Goal: Task Accomplishment & Management: Complete application form

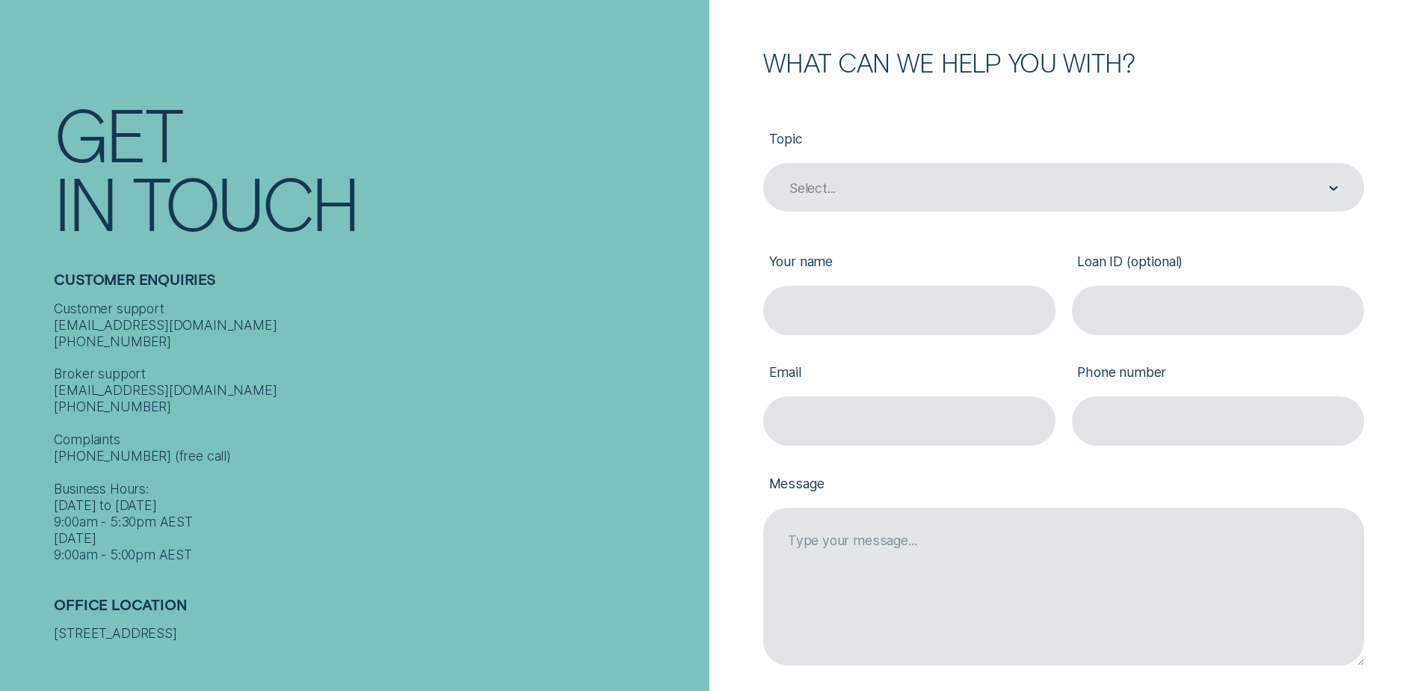
scroll to position [299, 0]
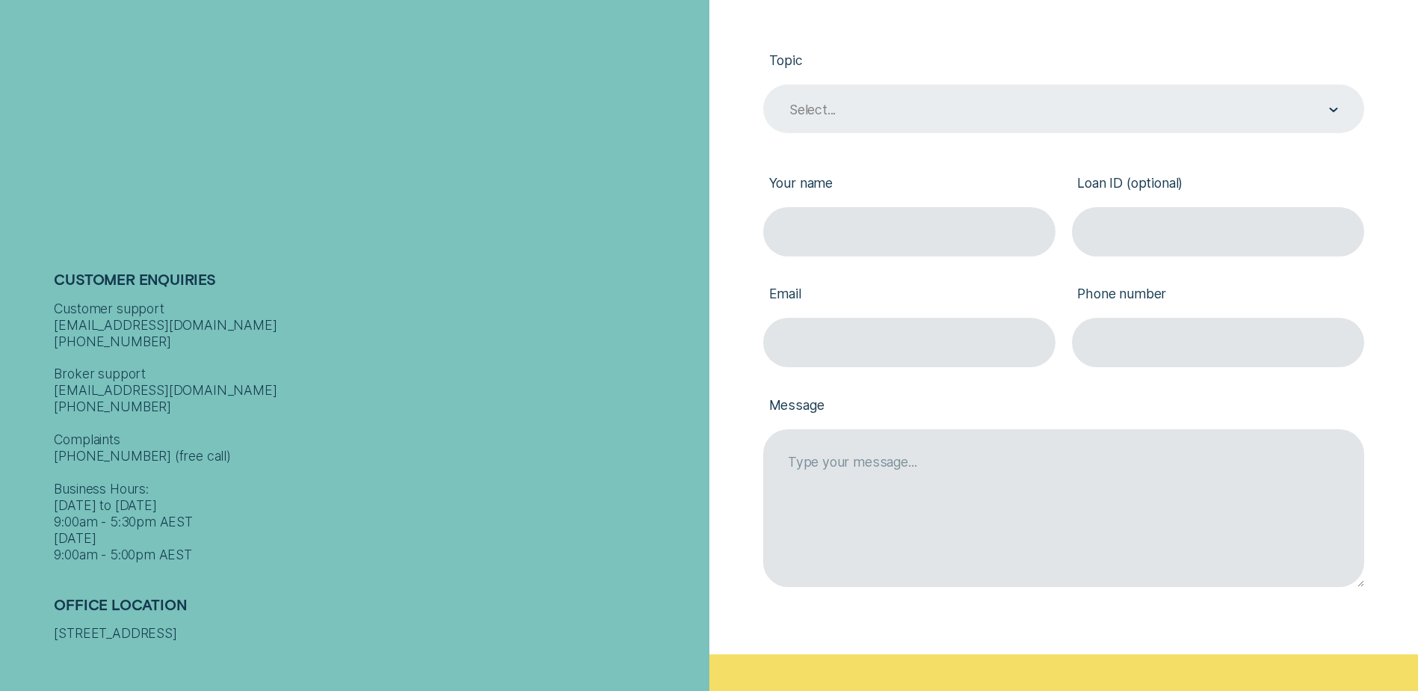
click at [1334, 107] on div "Contact form" at bounding box center [1333, 110] width 9 height 48
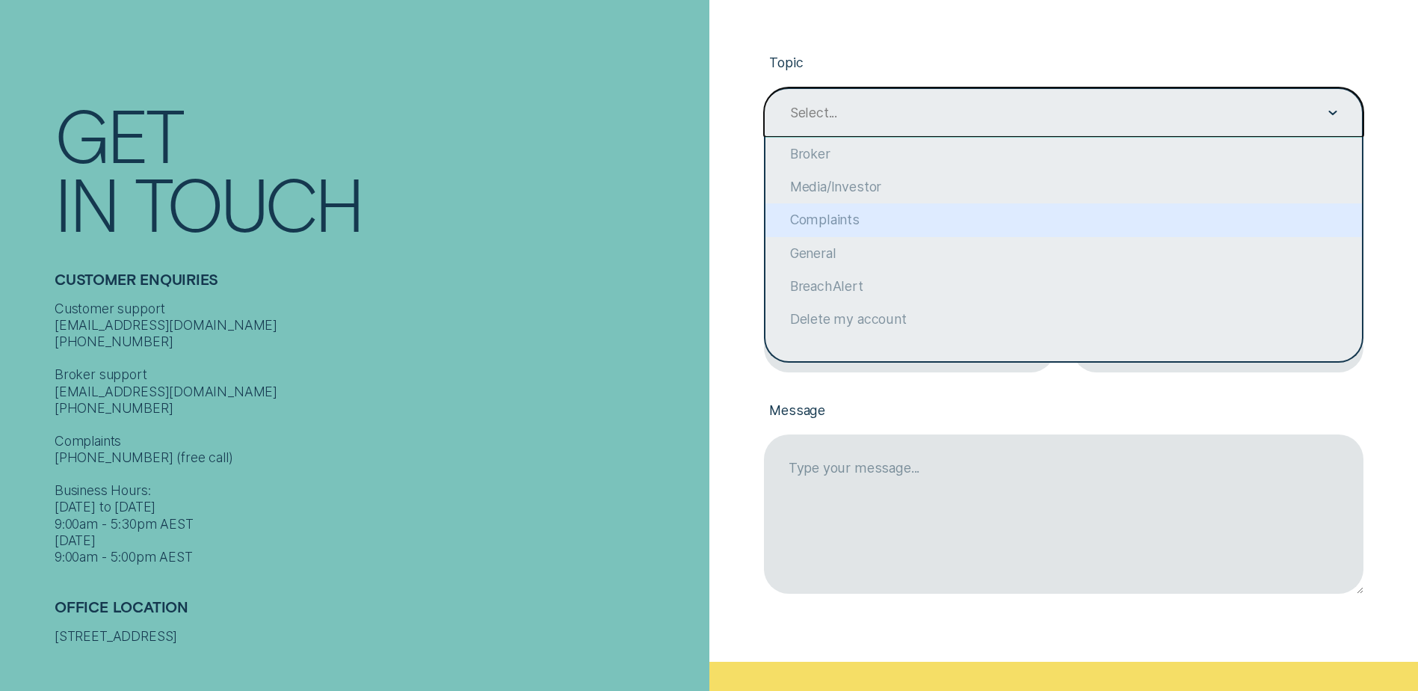
scroll to position [0, 0]
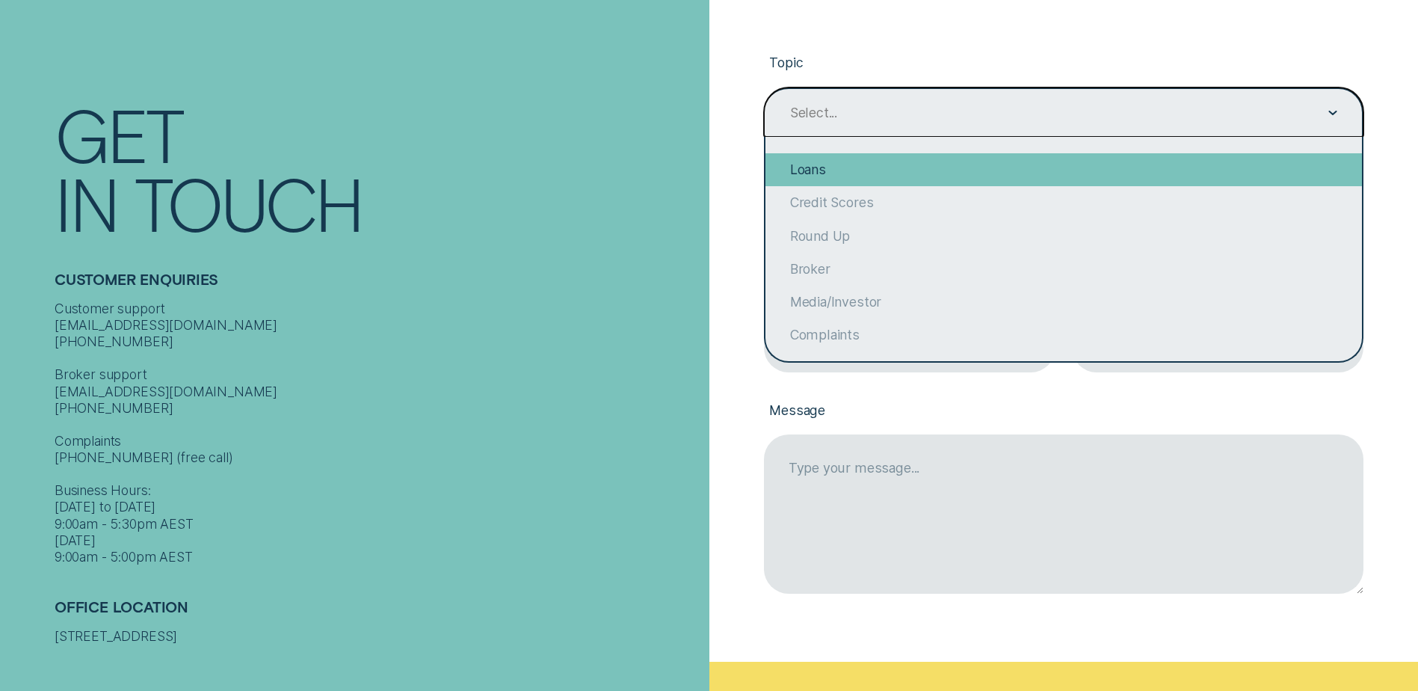
click at [1103, 172] on div "Loans" at bounding box center [1063, 169] width 596 height 33
type input "Loans"
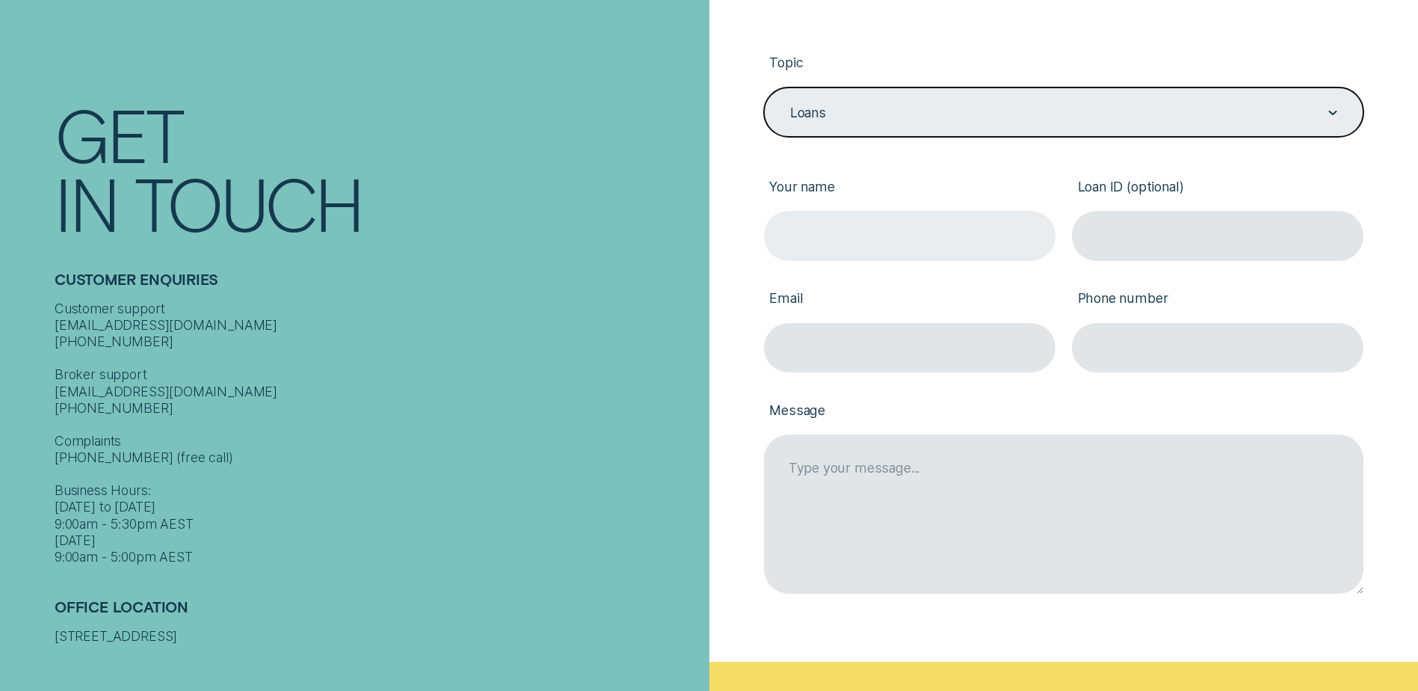
click at [922, 241] on input "Your name" at bounding box center [910, 235] width 292 height 49
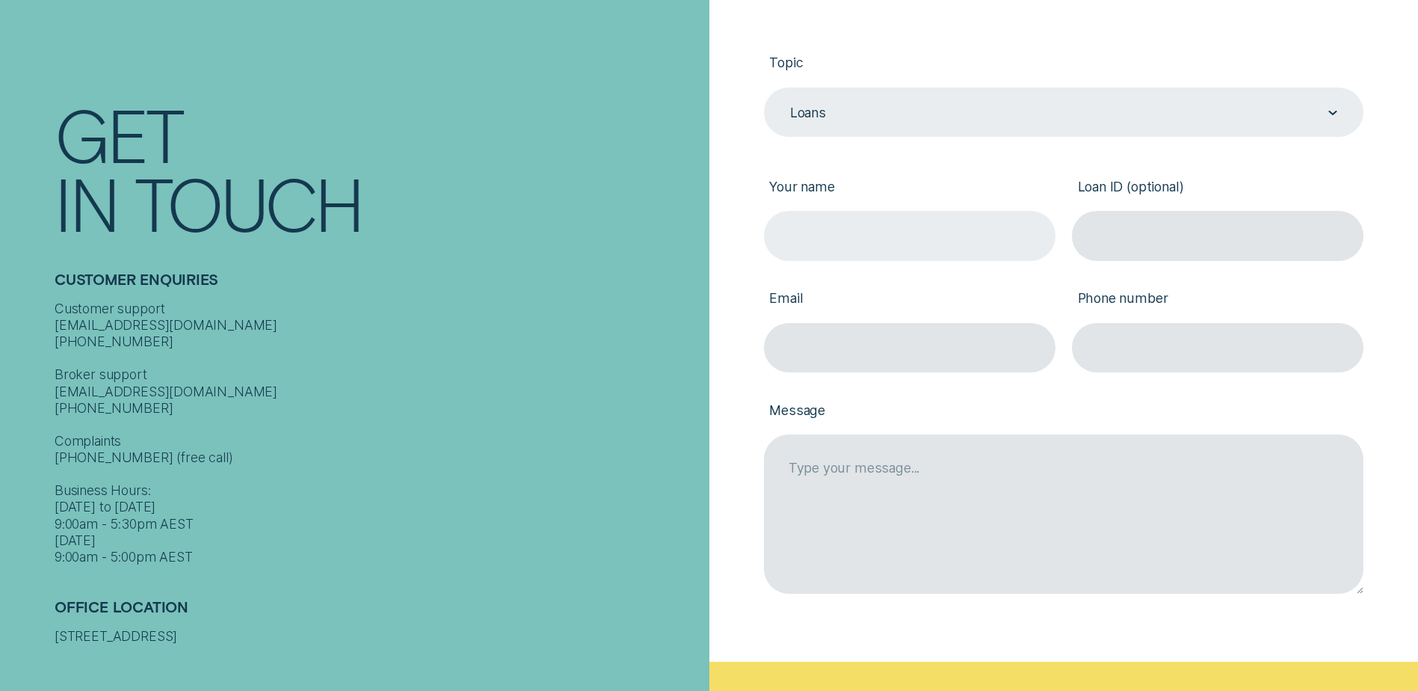
type input "[PERSON_NAME] [PERSON_NAME]"
type input "[PERSON_NAME][EMAIL_ADDRESS][PERSON_NAME][DOMAIN_NAME]"
type input "0438021243"
drag, startPoint x: 869, startPoint y: 232, endPoint x: 873, endPoint y: 244, distance: 11.8
click at [869, 232] on input "[PERSON_NAME] [PERSON_NAME]" at bounding box center [910, 235] width 292 height 49
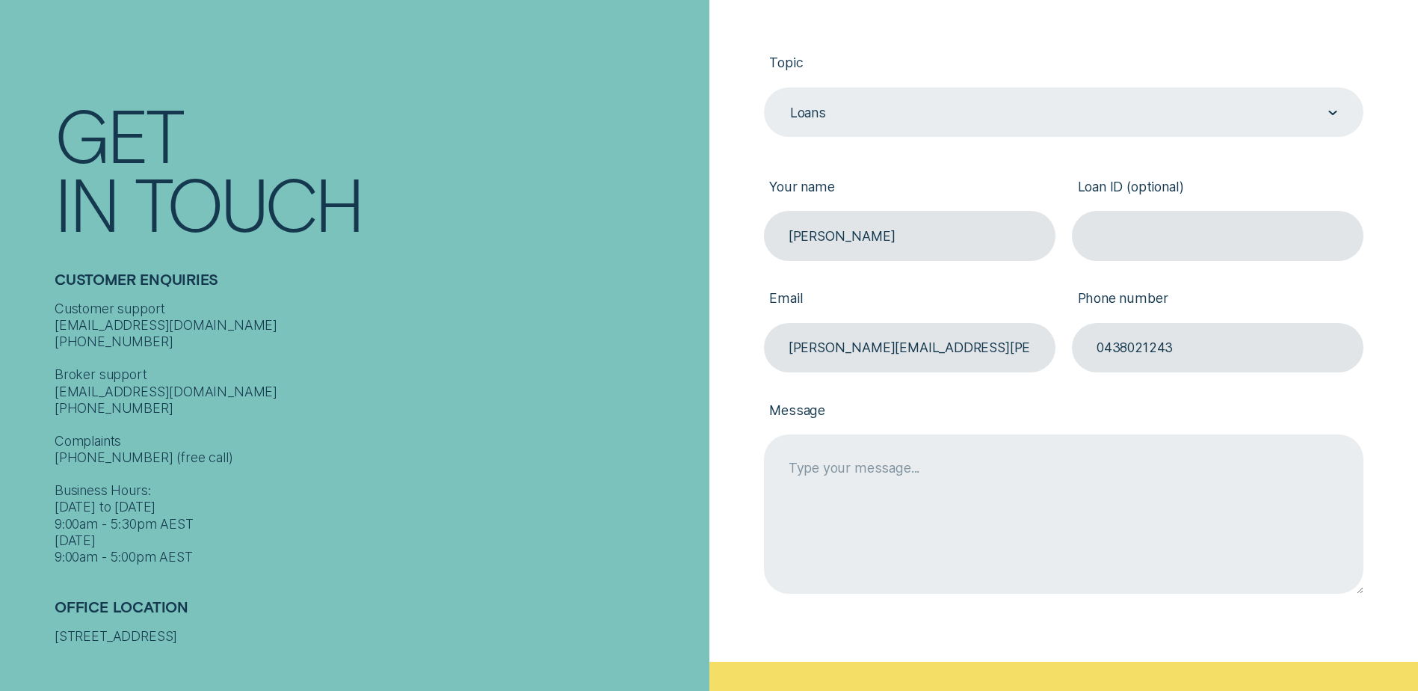
type input "[PERSON_NAME]"
click at [875, 460] on textarea "Message" at bounding box center [1063, 513] width 599 height 158
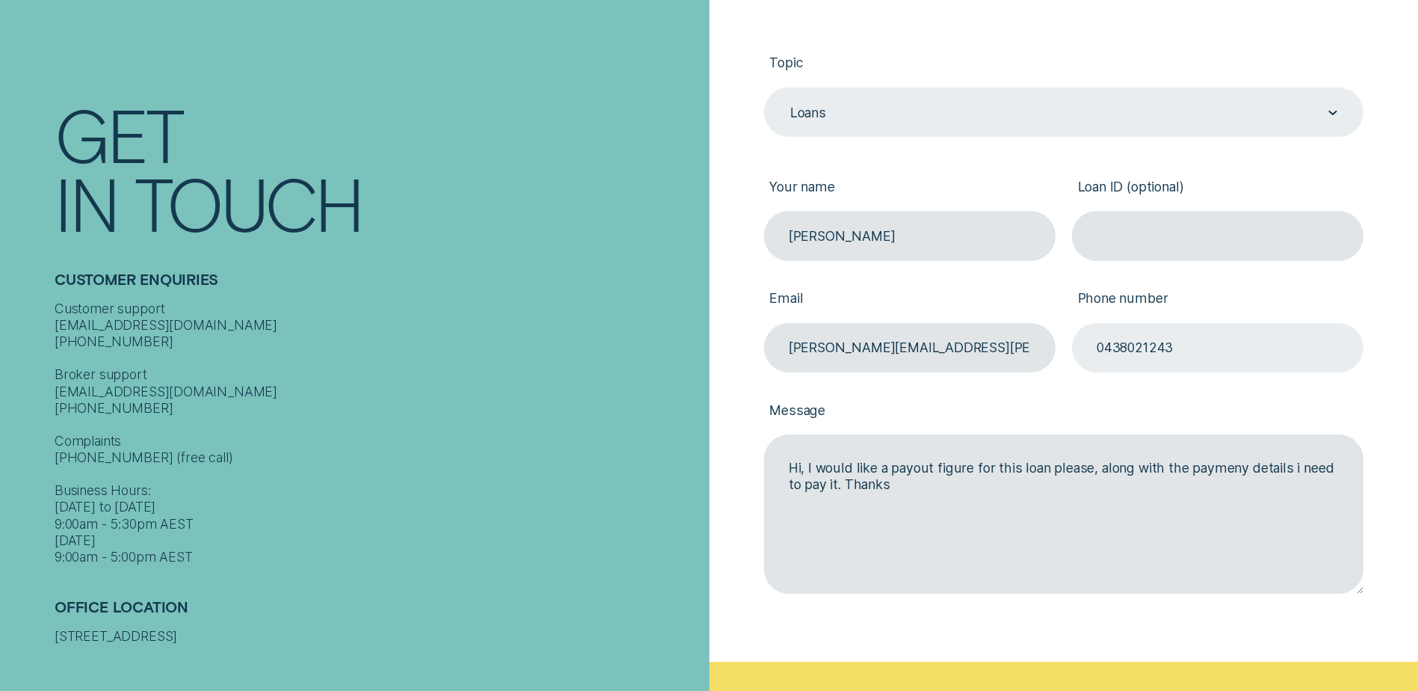
scroll to position [448, 0]
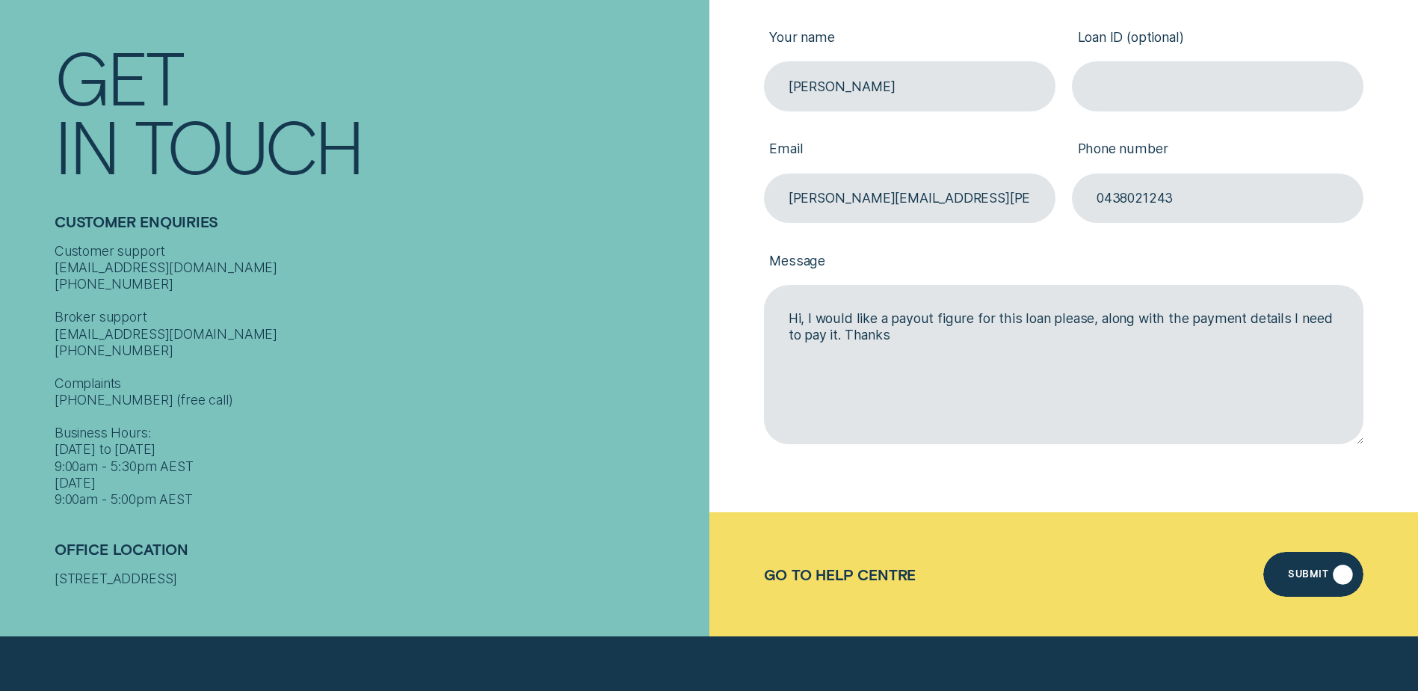
type textarea "Hi, I would like a payout figure for this loan please, along with the payment d…"
click at [1307, 566] on div "Submit" at bounding box center [1313, 574] width 100 height 45
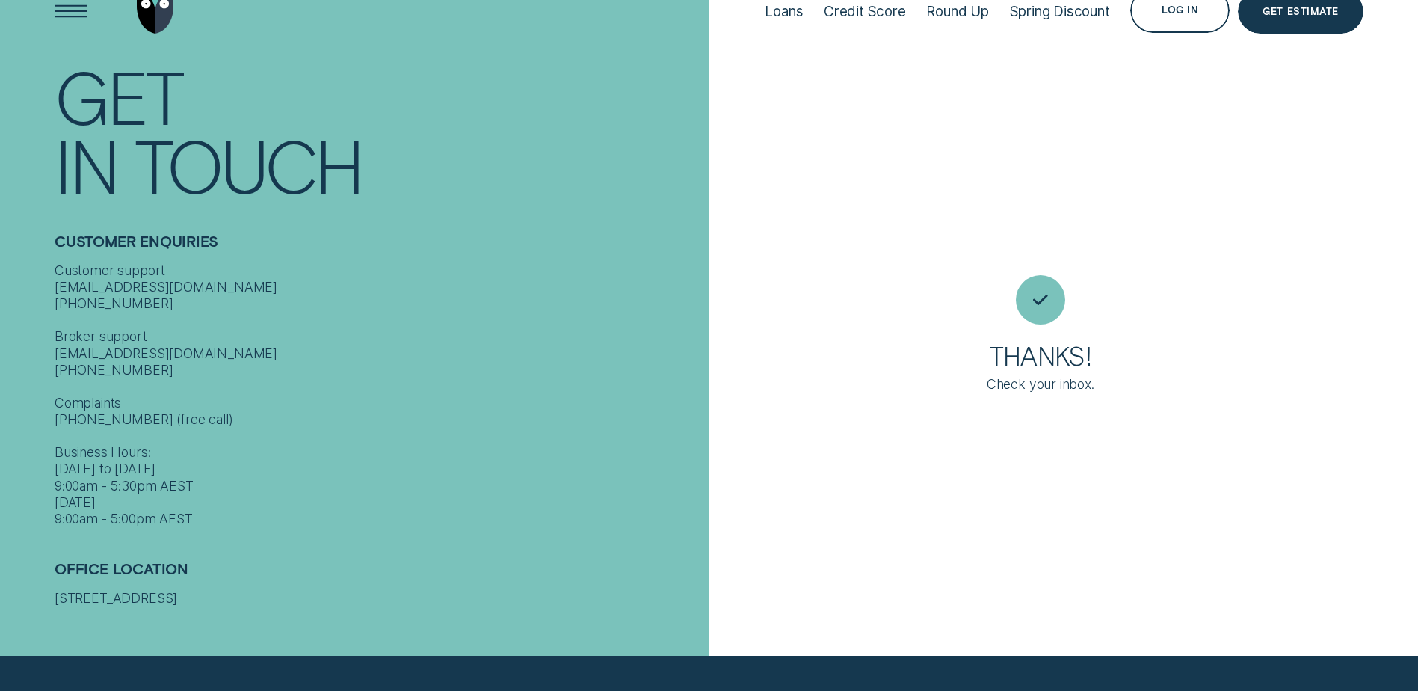
scroll to position [10, 0]
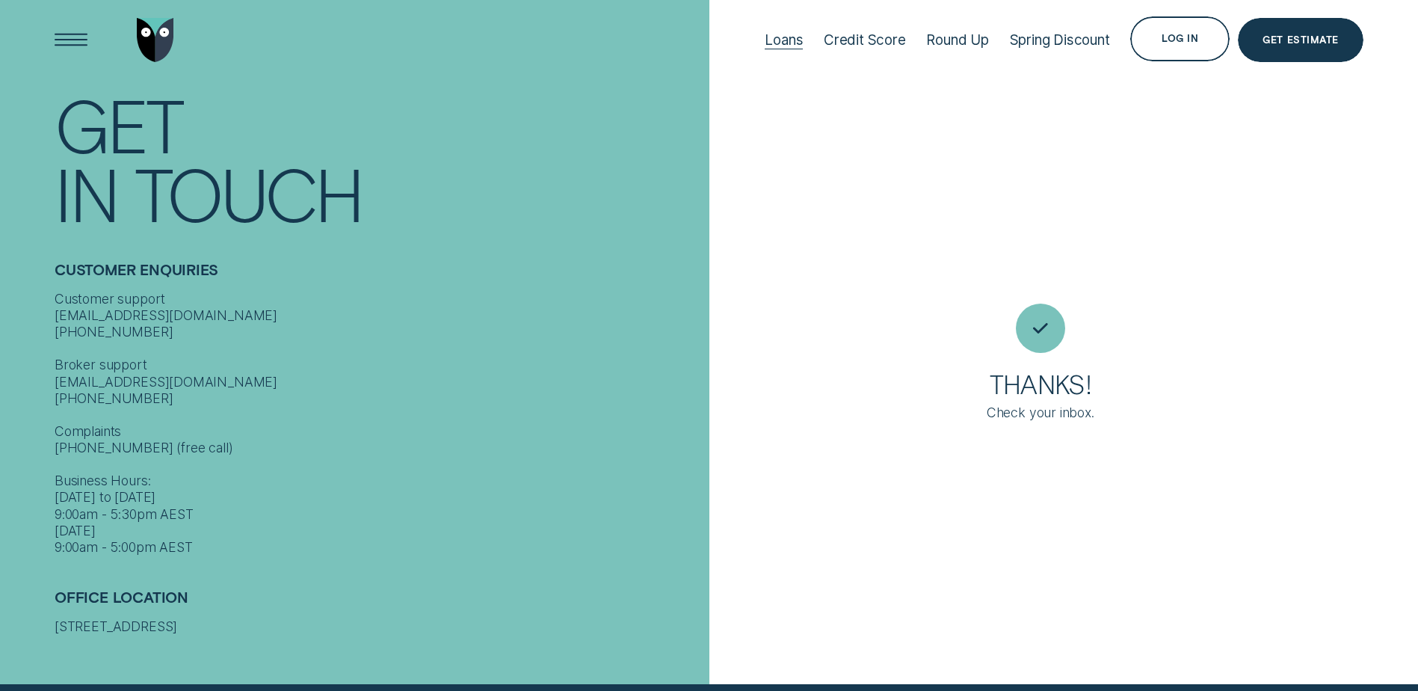
click at [789, 38] on div "Loans" at bounding box center [784, 39] width 38 height 17
